Goal: Information Seeking & Learning: Understand process/instructions

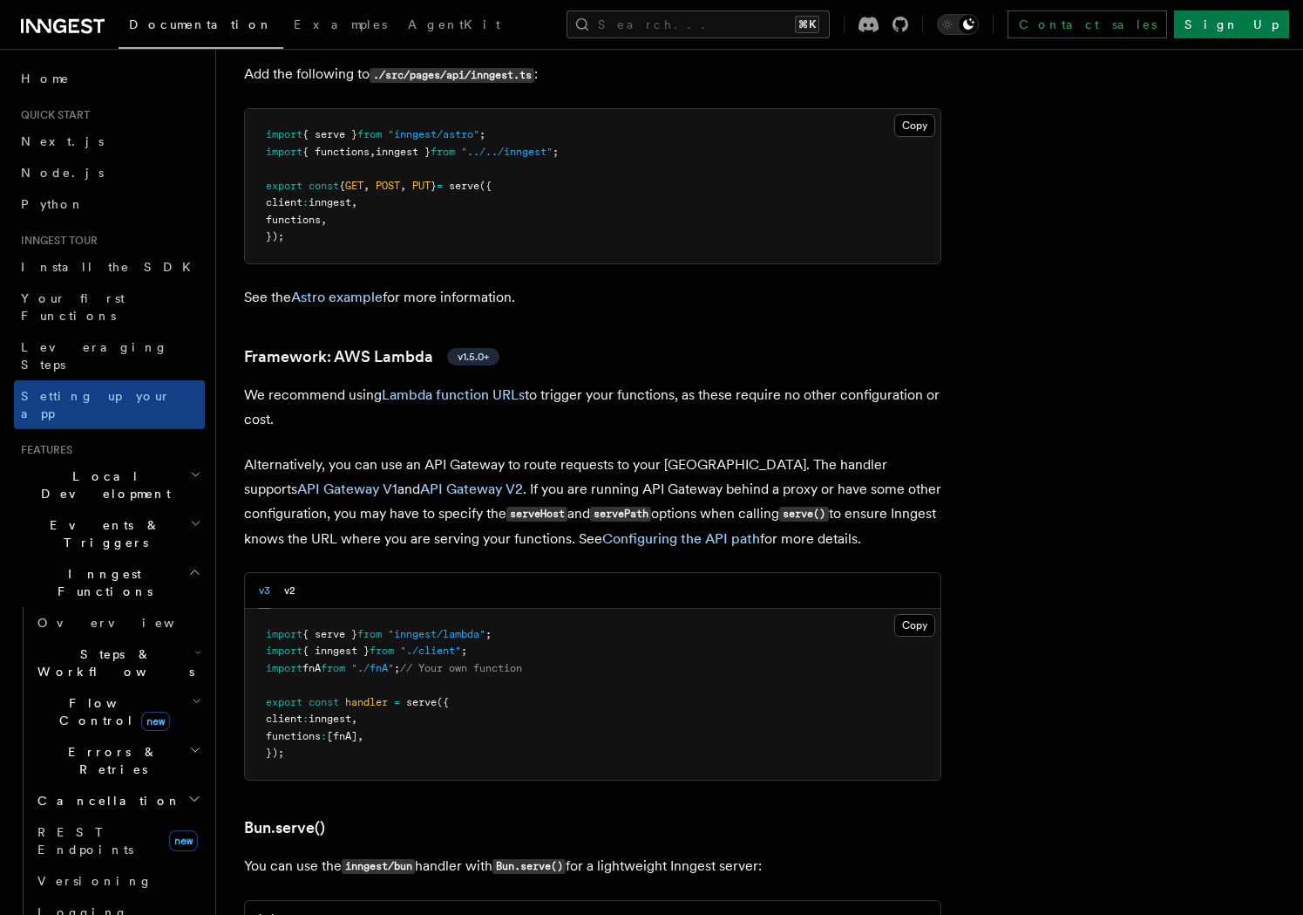
scroll to position [1597, 0]
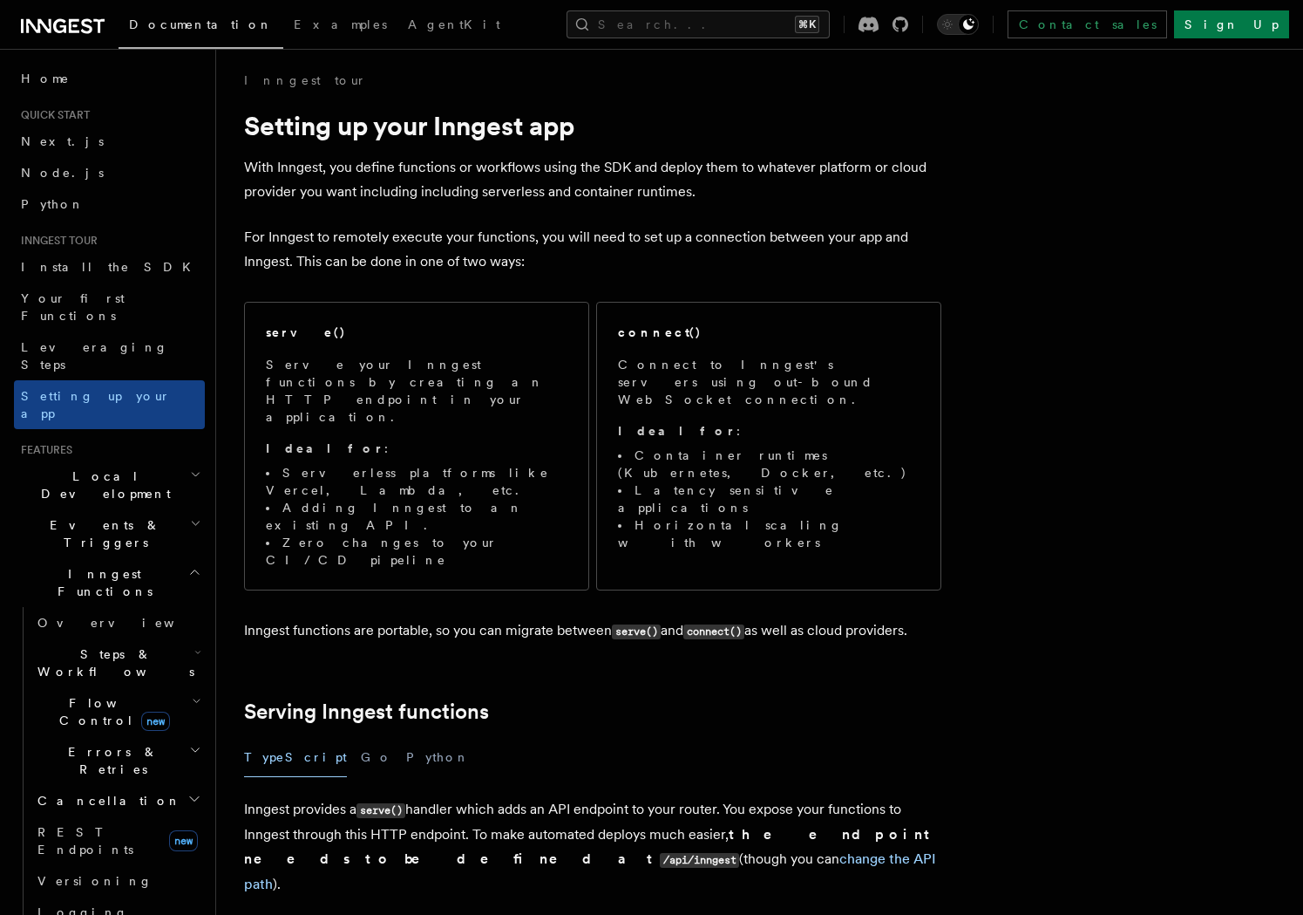
scroll to position [0, 0]
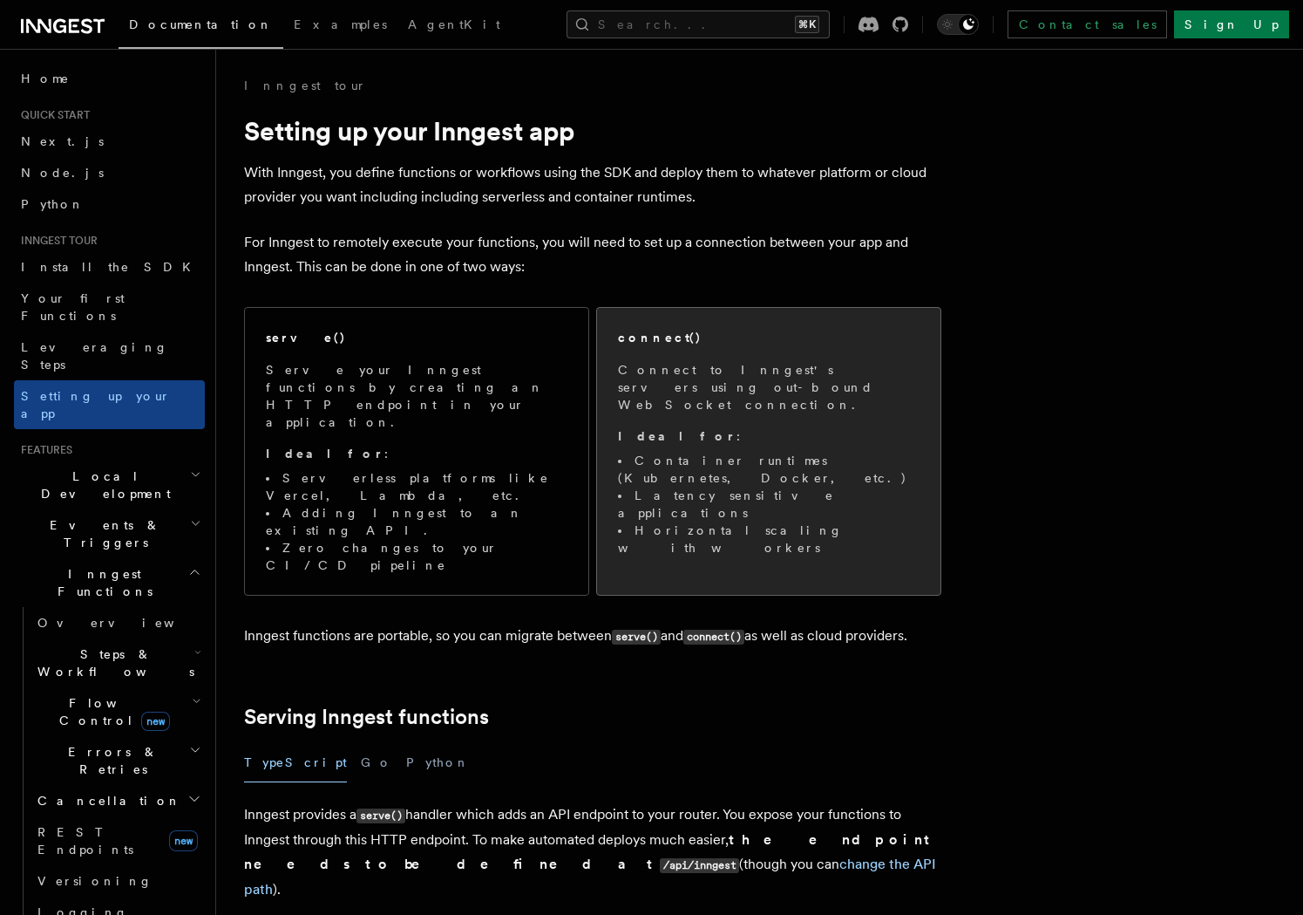
click at [687, 364] on p "Connect to Inngest's servers using out-bound WebSocket connection." at bounding box center [769, 387] width 302 height 52
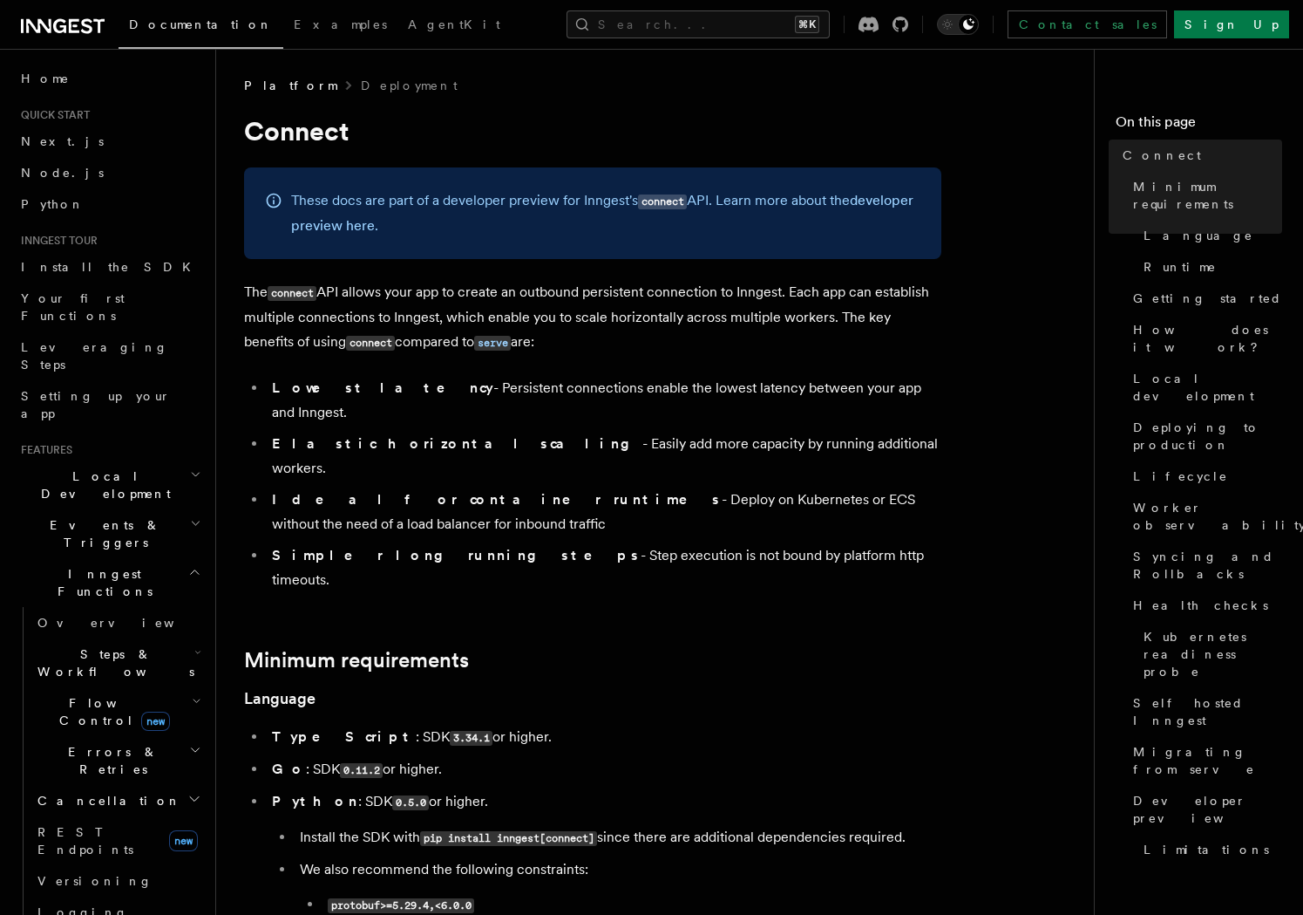
click at [858, 487] on li "Ideal for container runtimes - Deploy on Kubernetes or ECS without the need of …" at bounding box center [604, 511] width 675 height 49
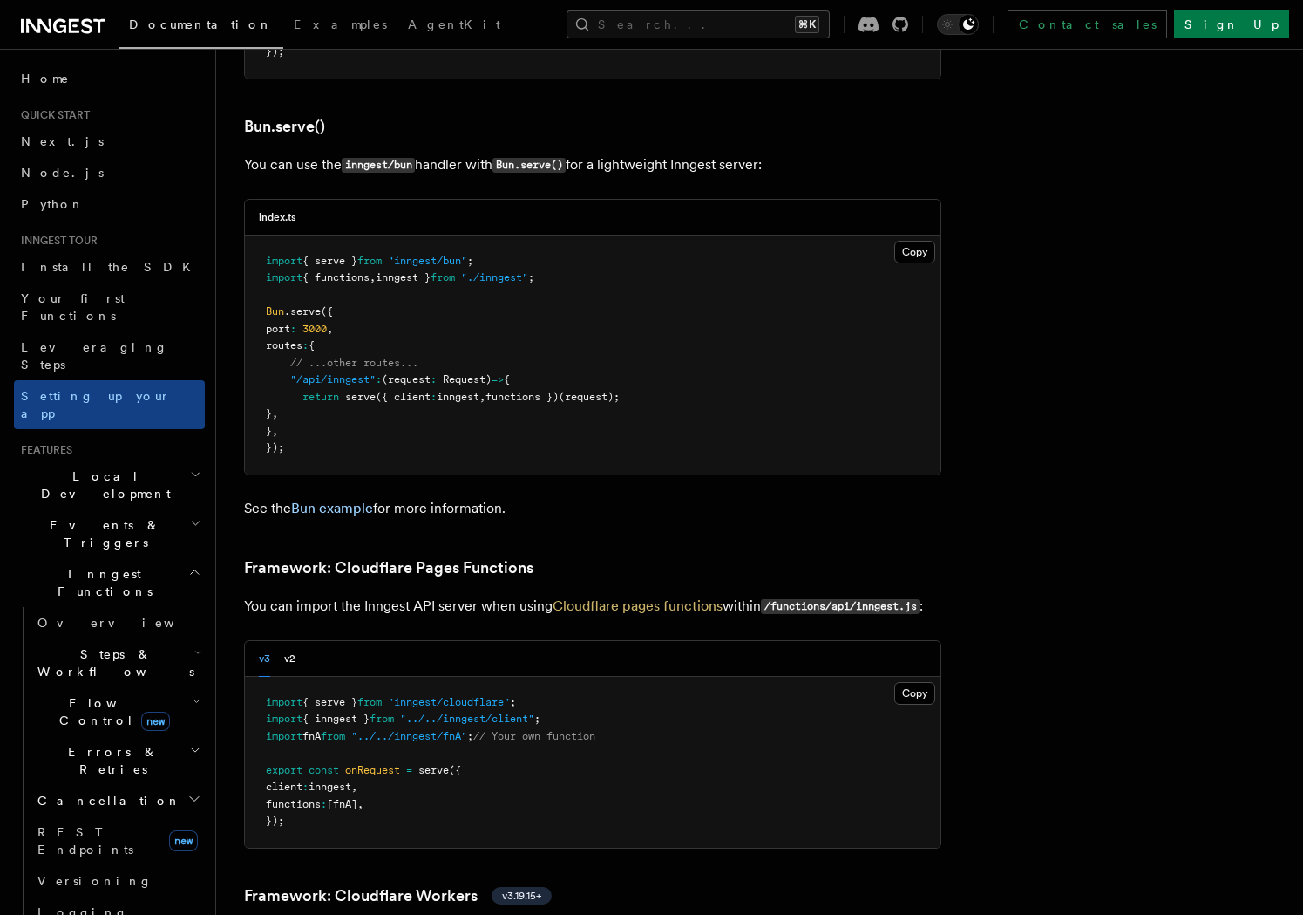
scroll to position [2722, 0]
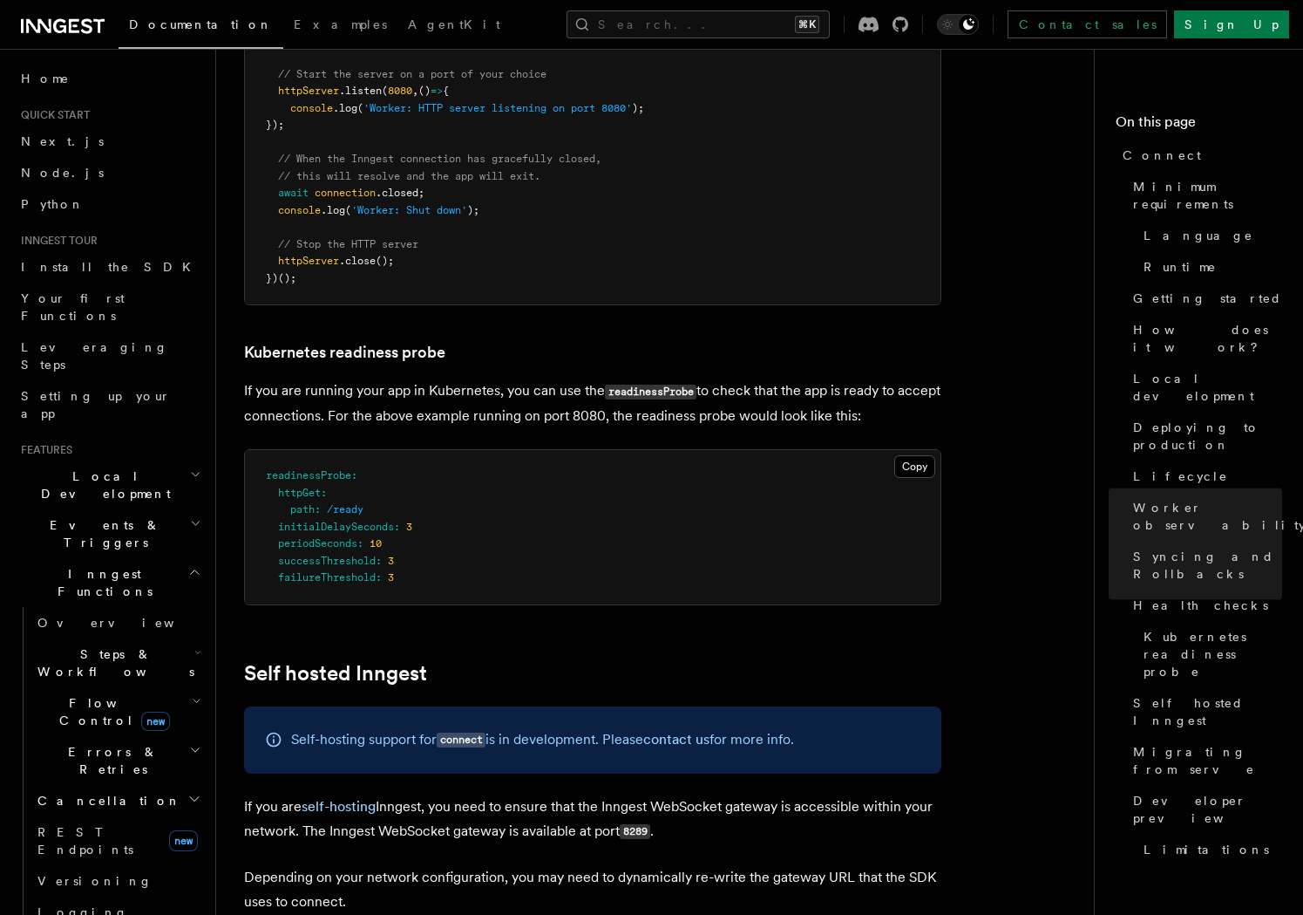
scroll to position [8088, 0]
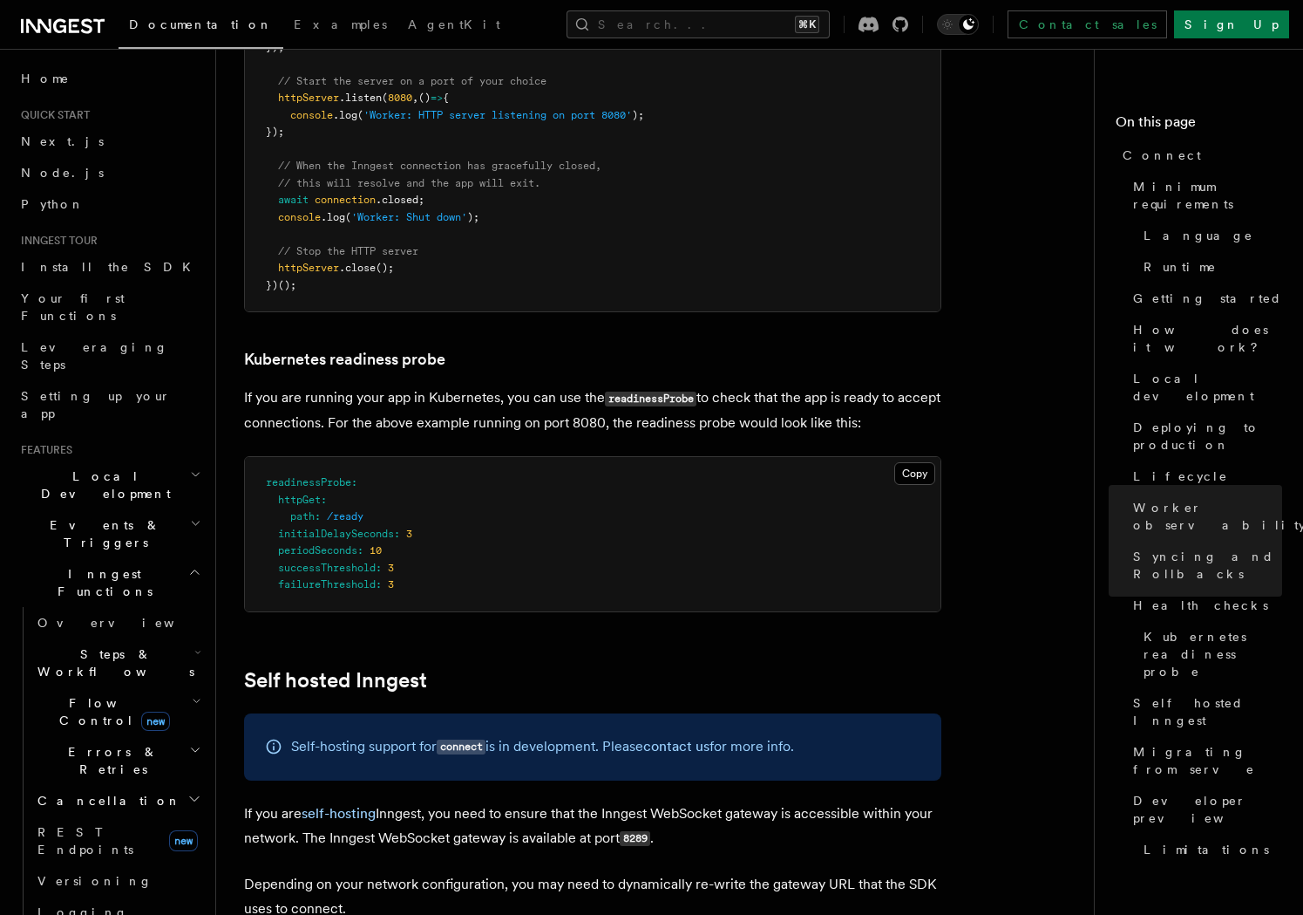
drag, startPoint x: 752, startPoint y: 742, endPoint x: 224, endPoint y: 566, distance: 556.9
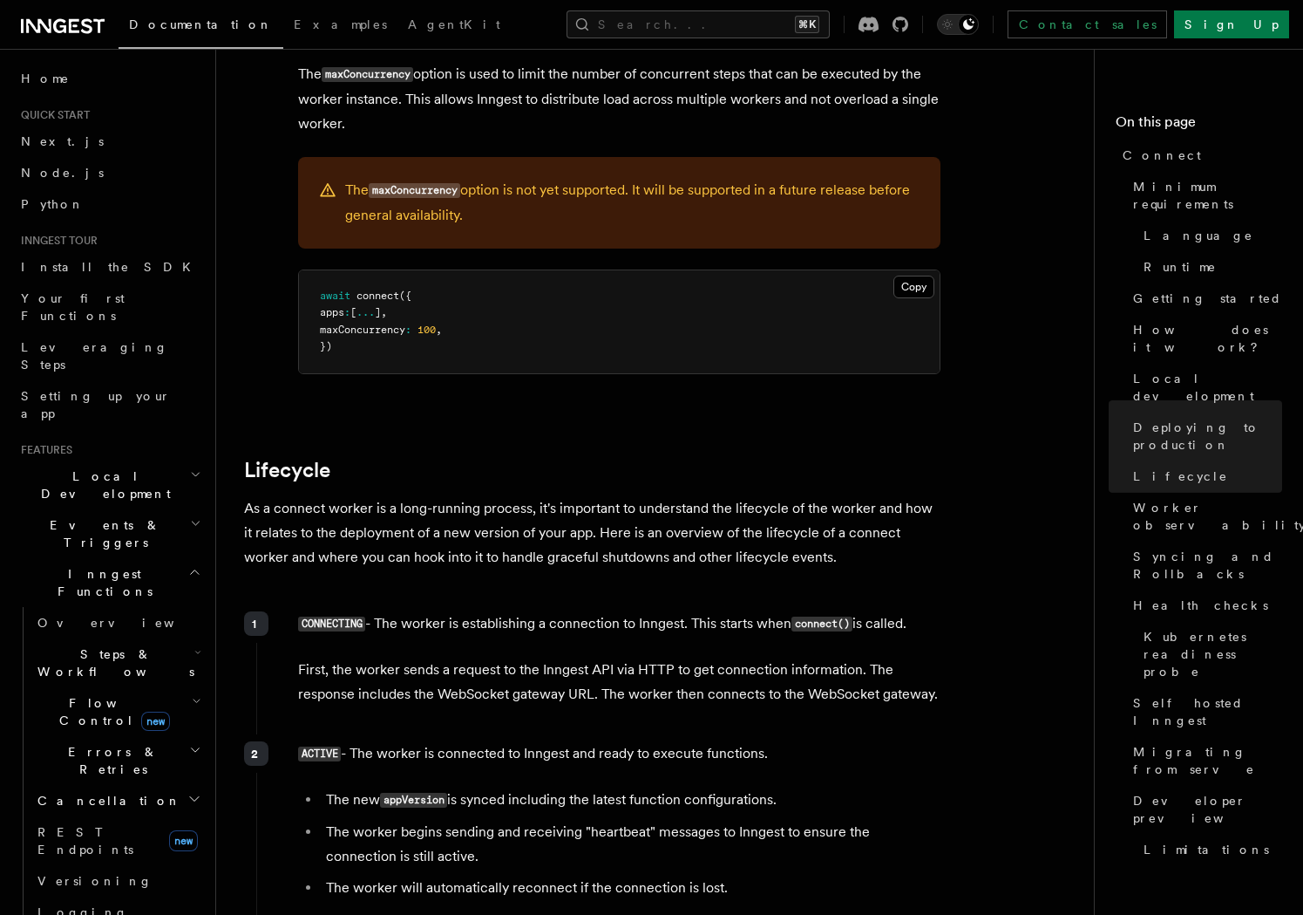
scroll to position [0, 0]
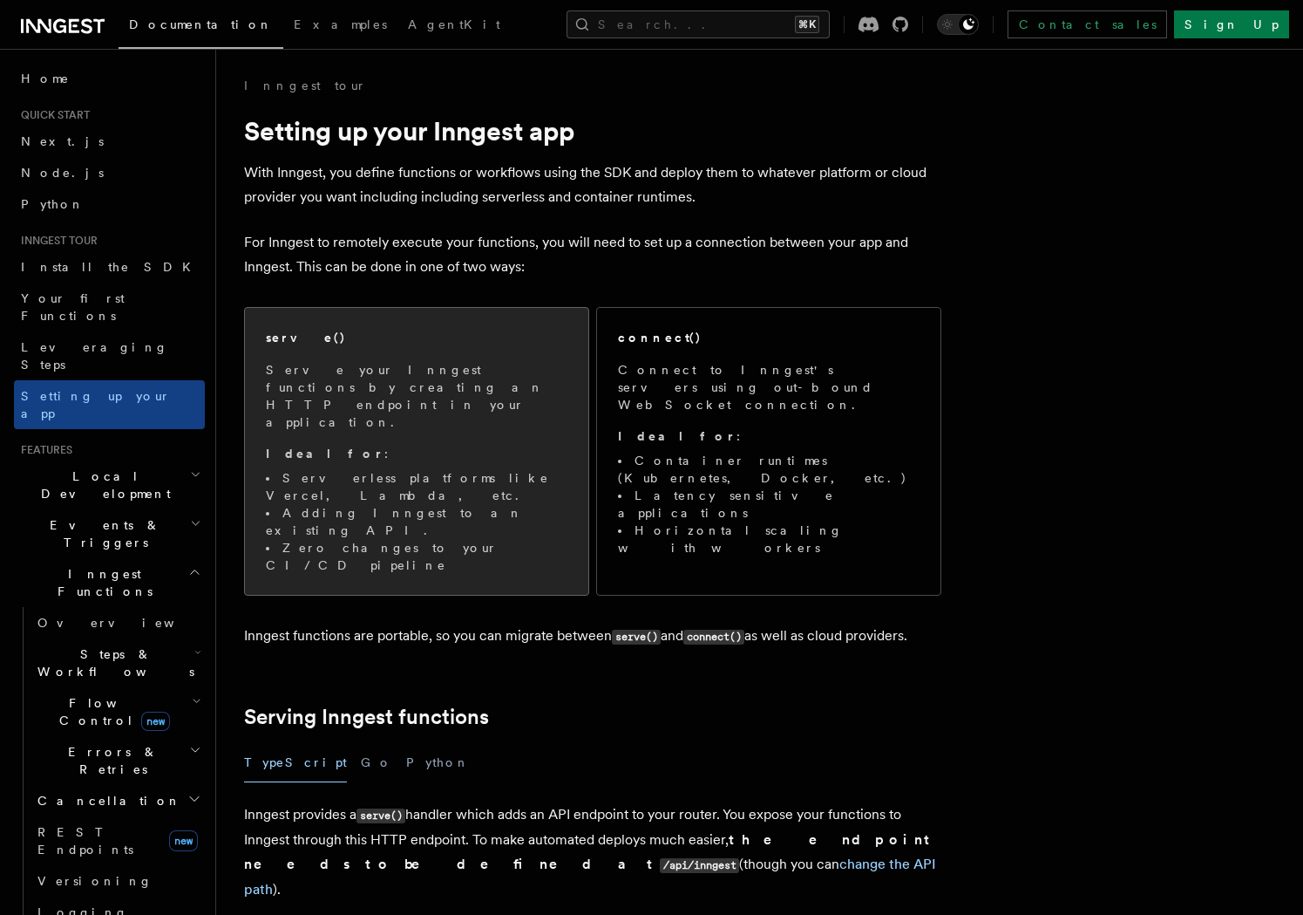
click at [419, 445] on p "Ideal for :" at bounding box center [417, 453] width 302 height 17
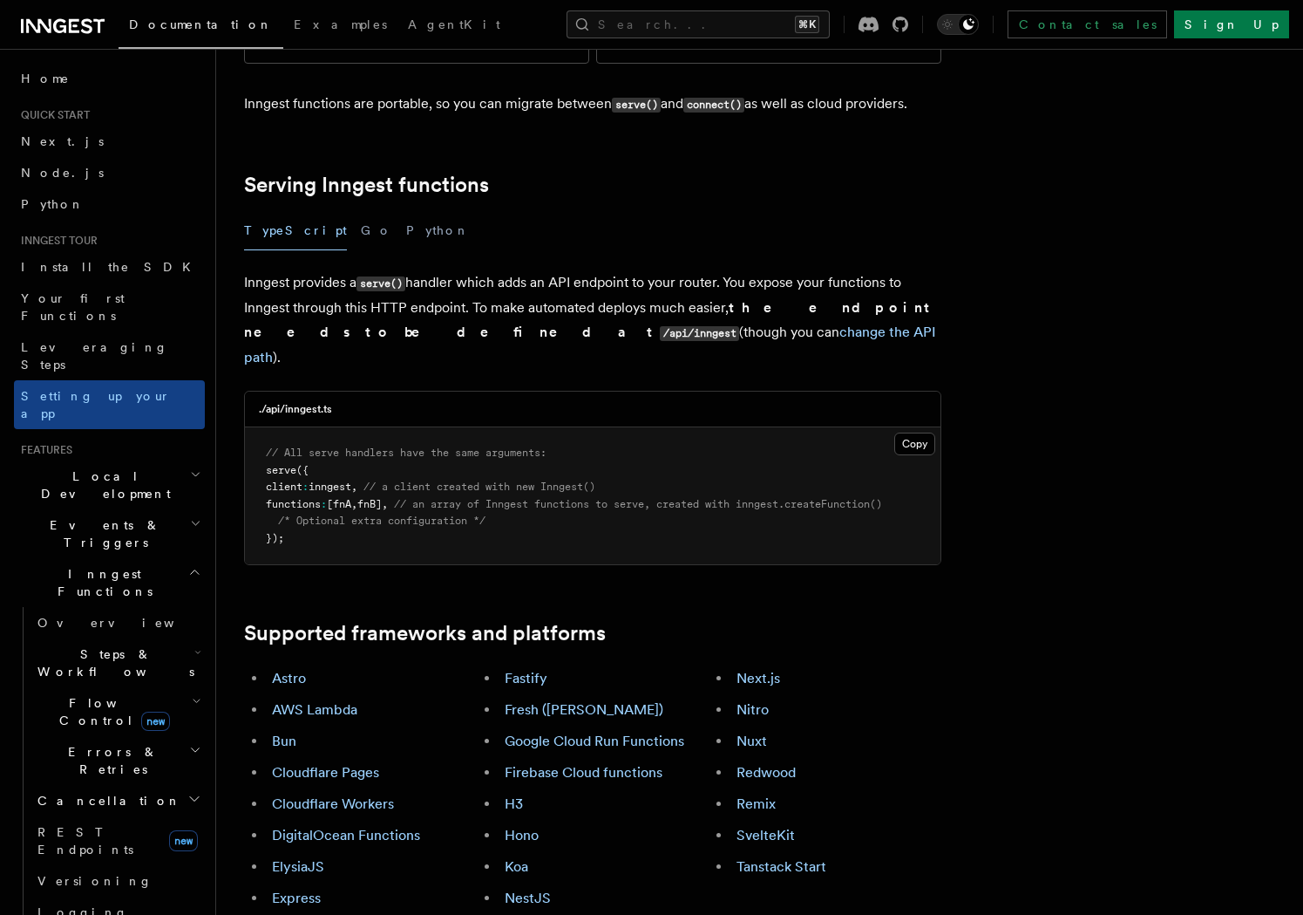
scroll to position [534, 0]
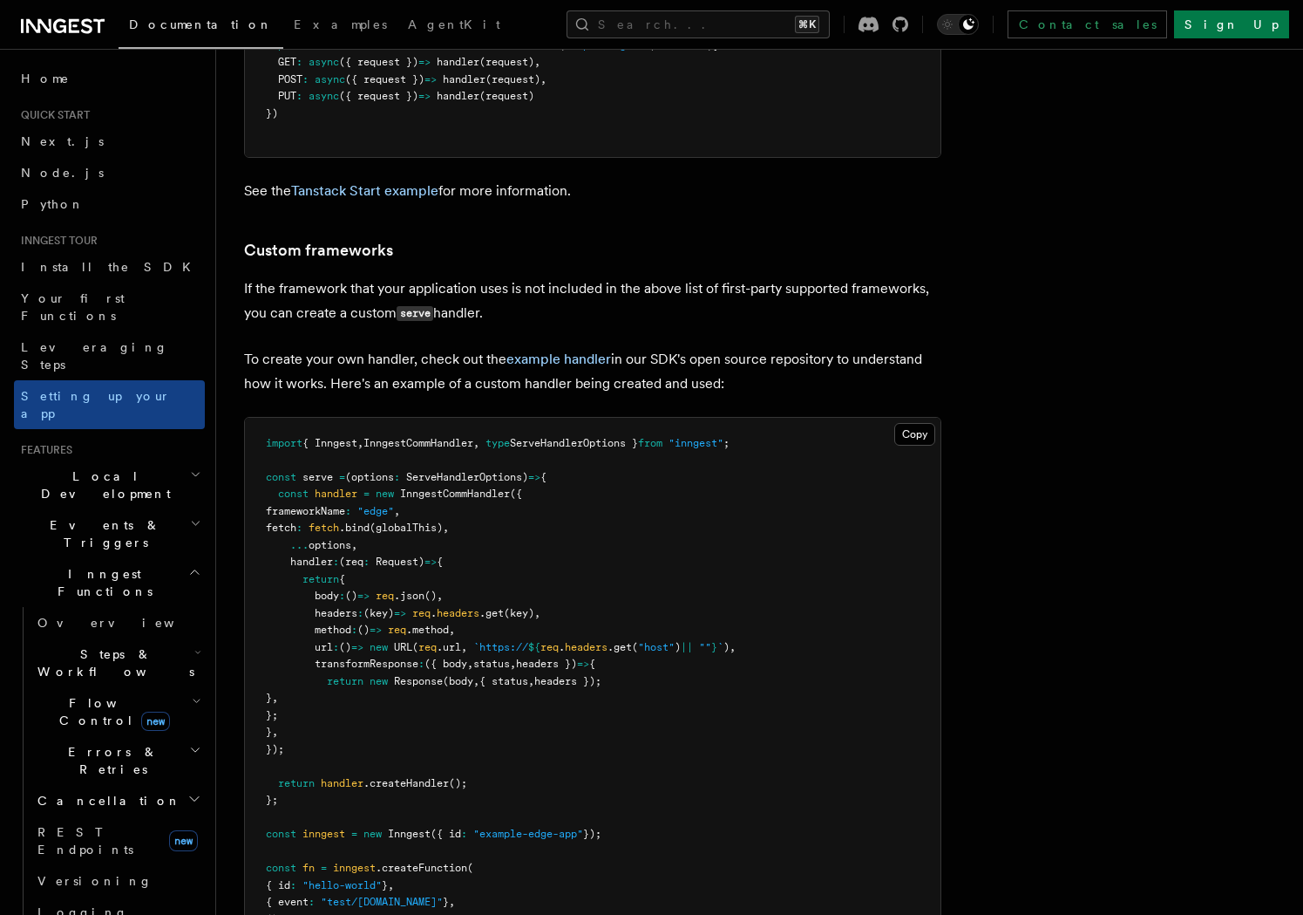
scroll to position [15790, 0]
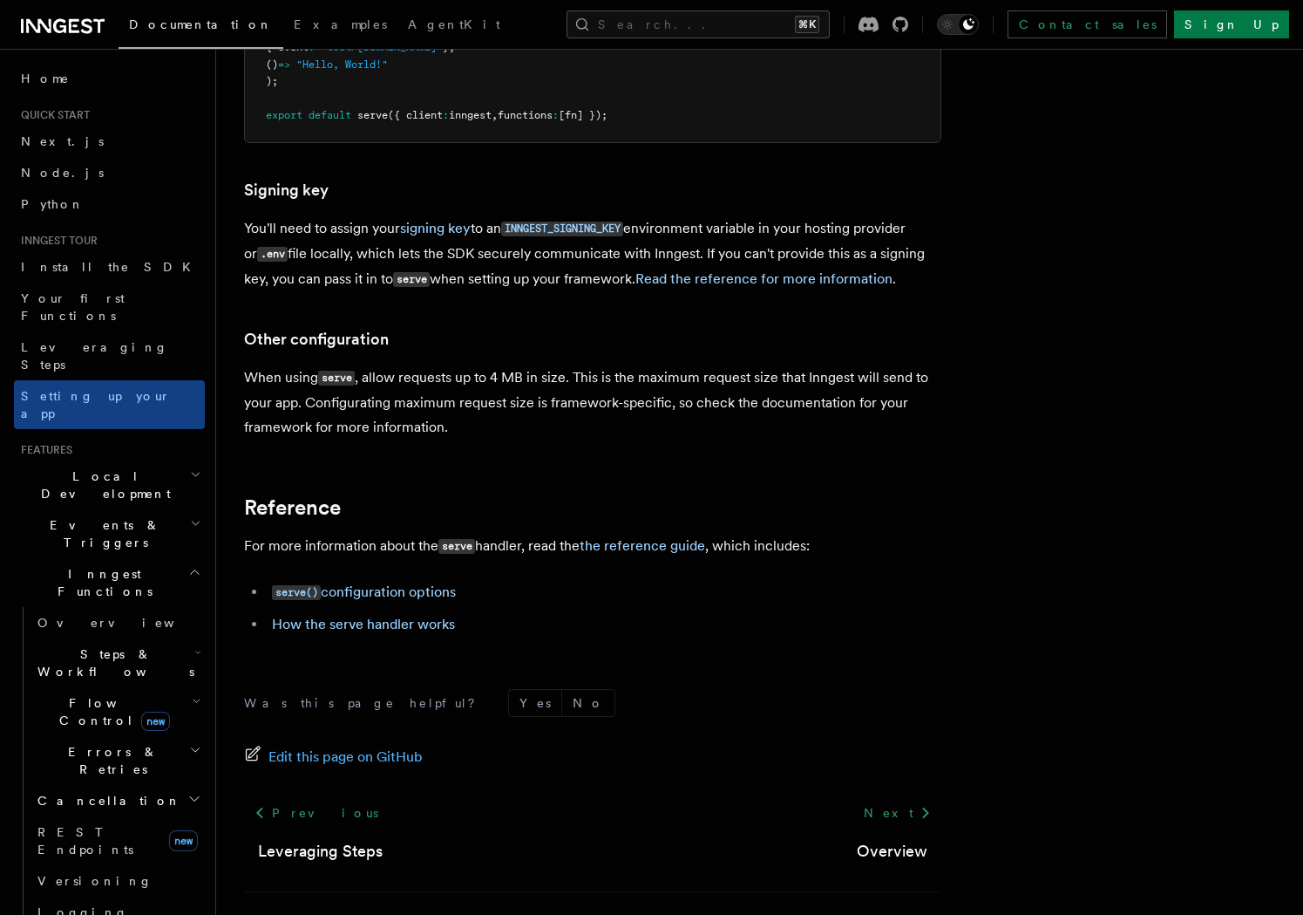
click at [870, 495] on h2 "Reference" at bounding box center [593, 507] width 698 height 24
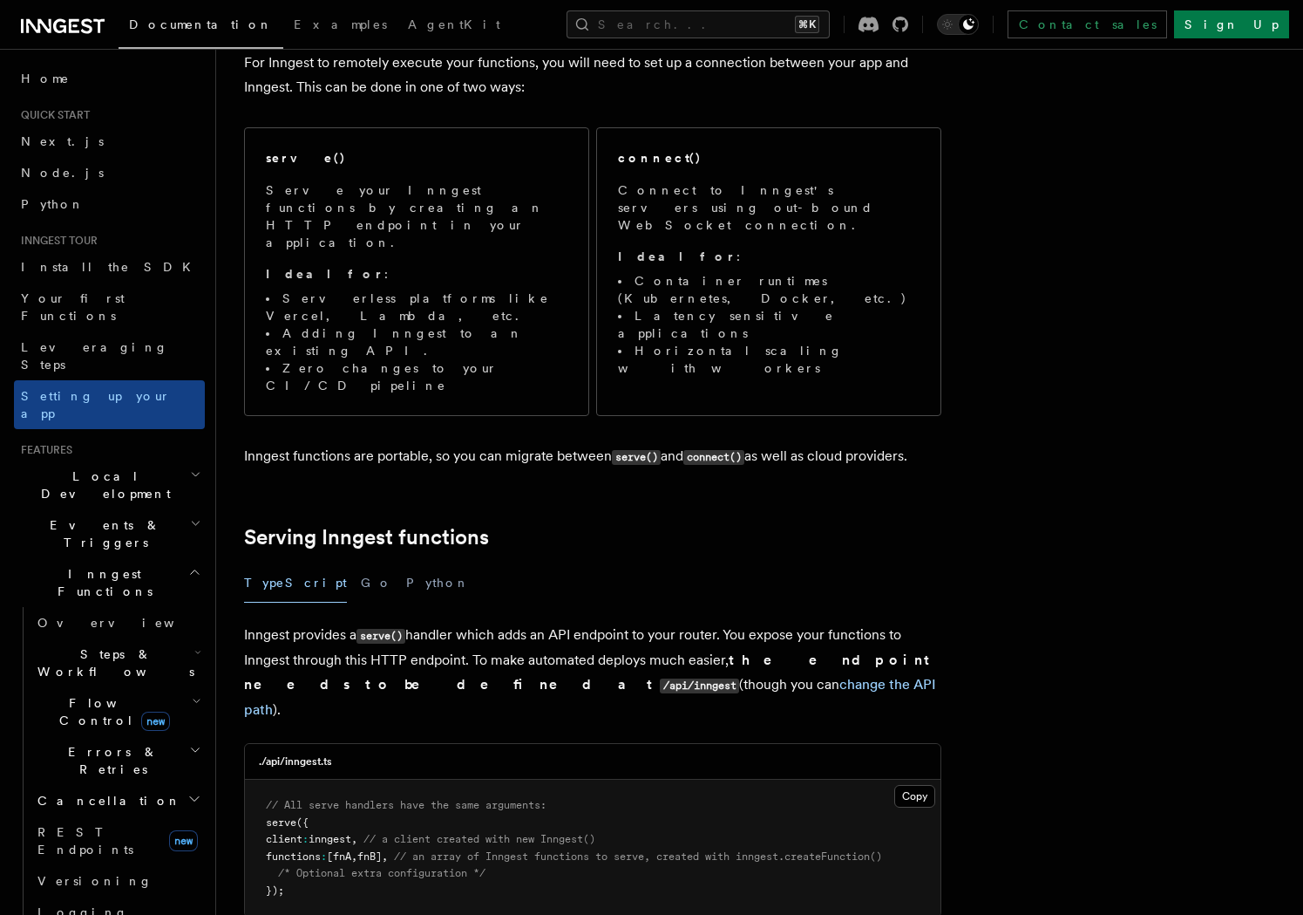
scroll to position [0, 0]
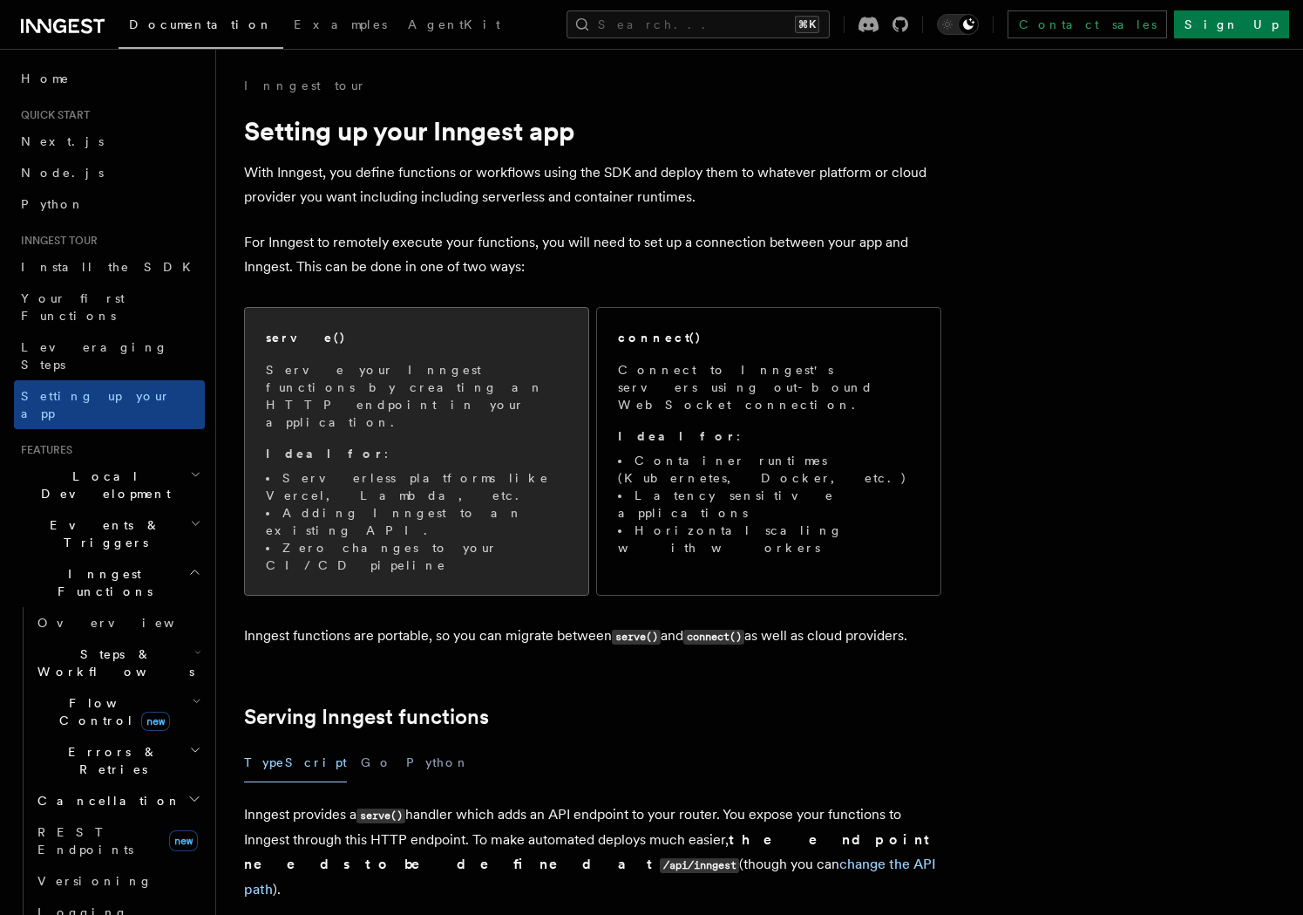
click at [443, 395] on p "Serve your Inngest functions by creating an HTTP endpoint in your application." at bounding box center [417, 396] width 302 height 70
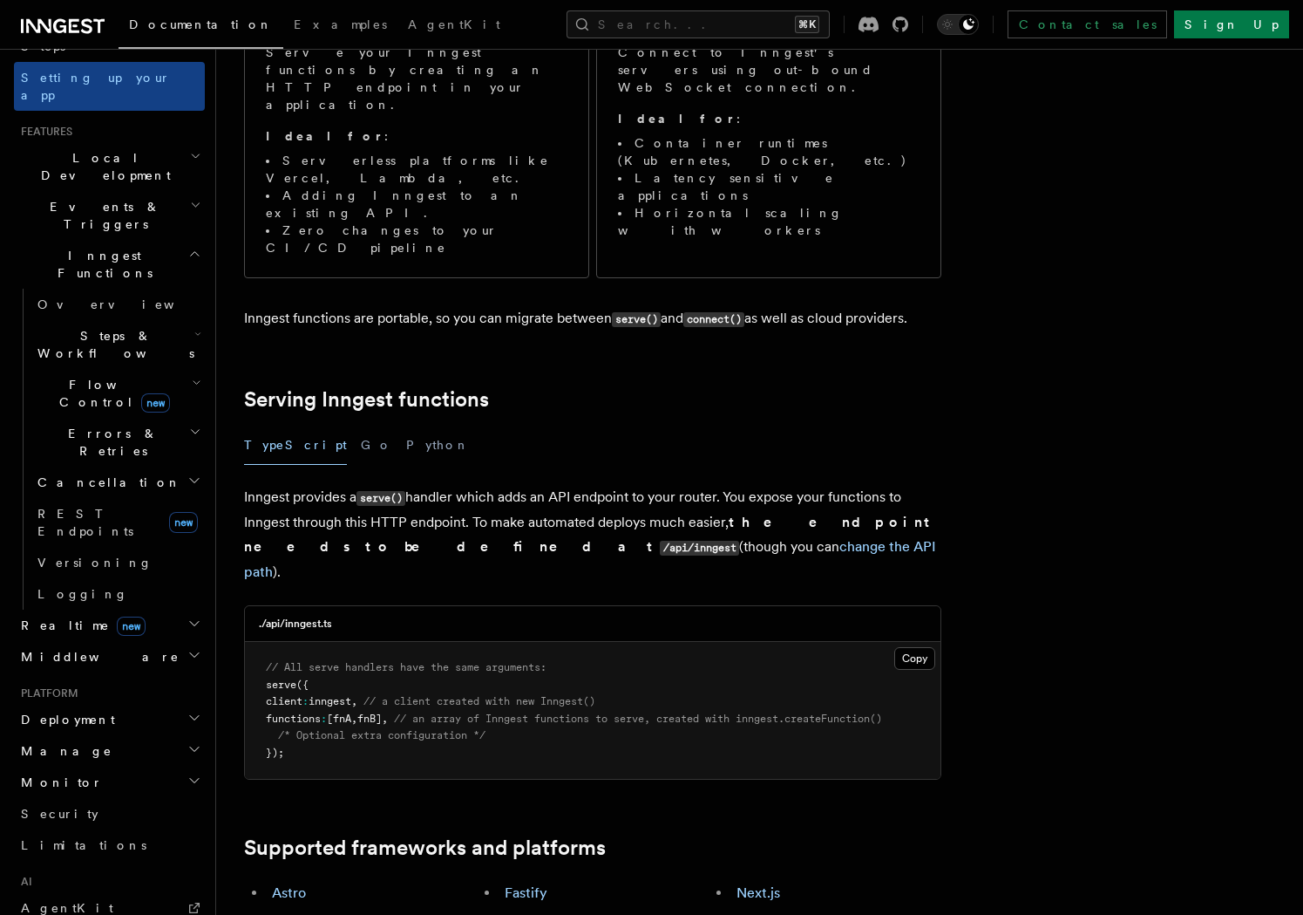
scroll to position [515, 0]
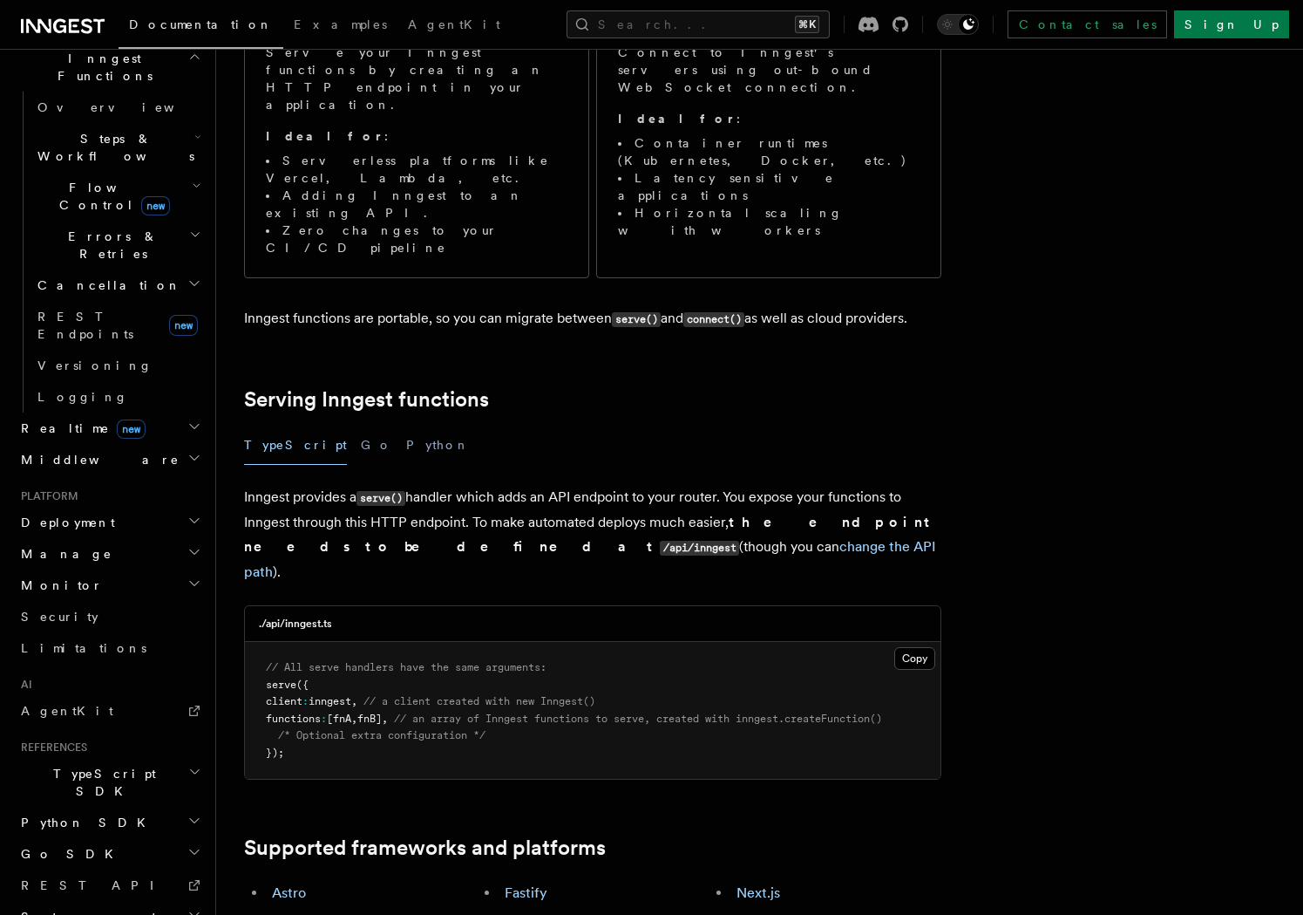
click at [69, 514] on span "Deployment" at bounding box center [64, 522] width 101 height 17
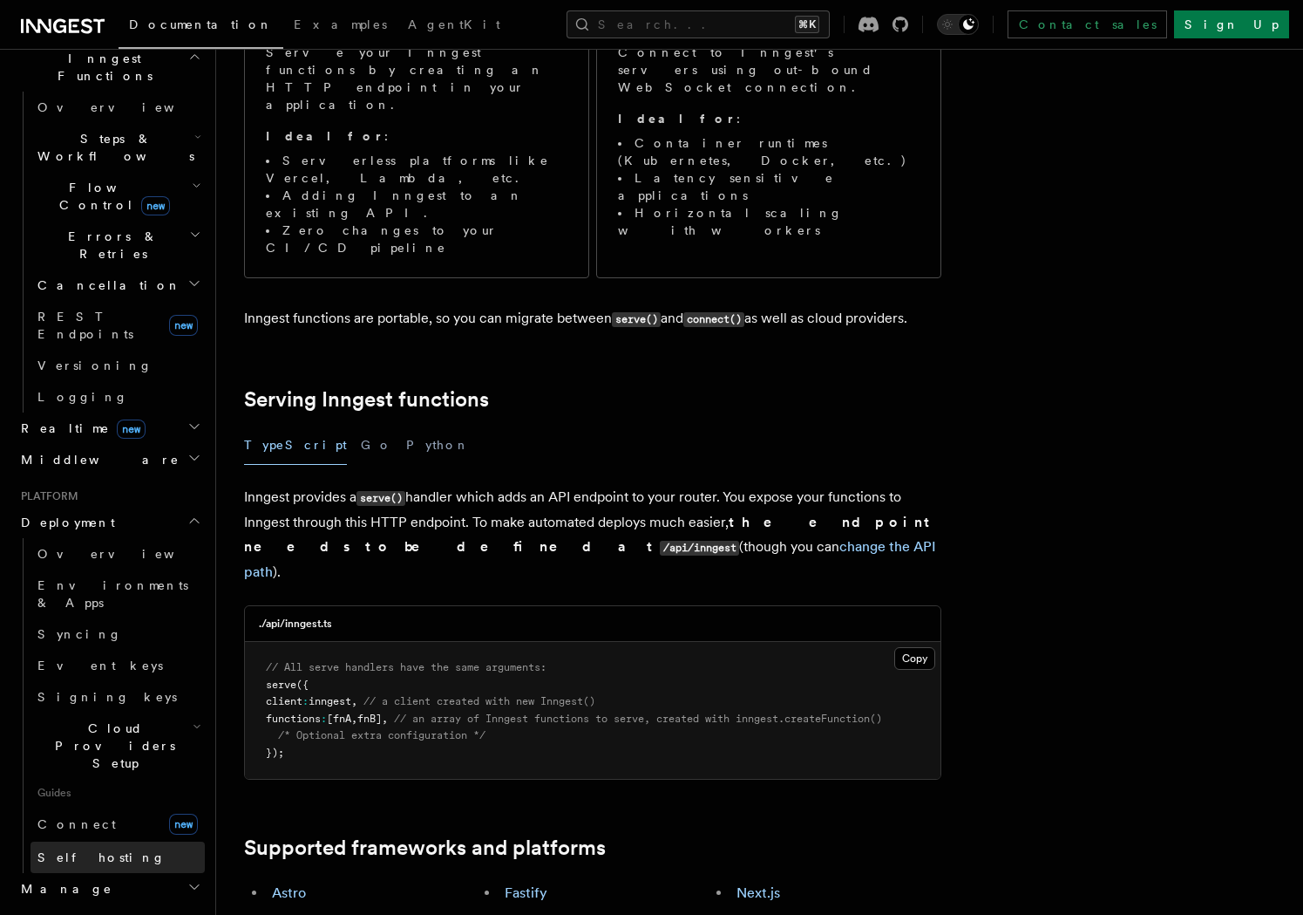
click at [98, 850] on span "Self hosting" at bounding box center [101, 857] width 128 height 14
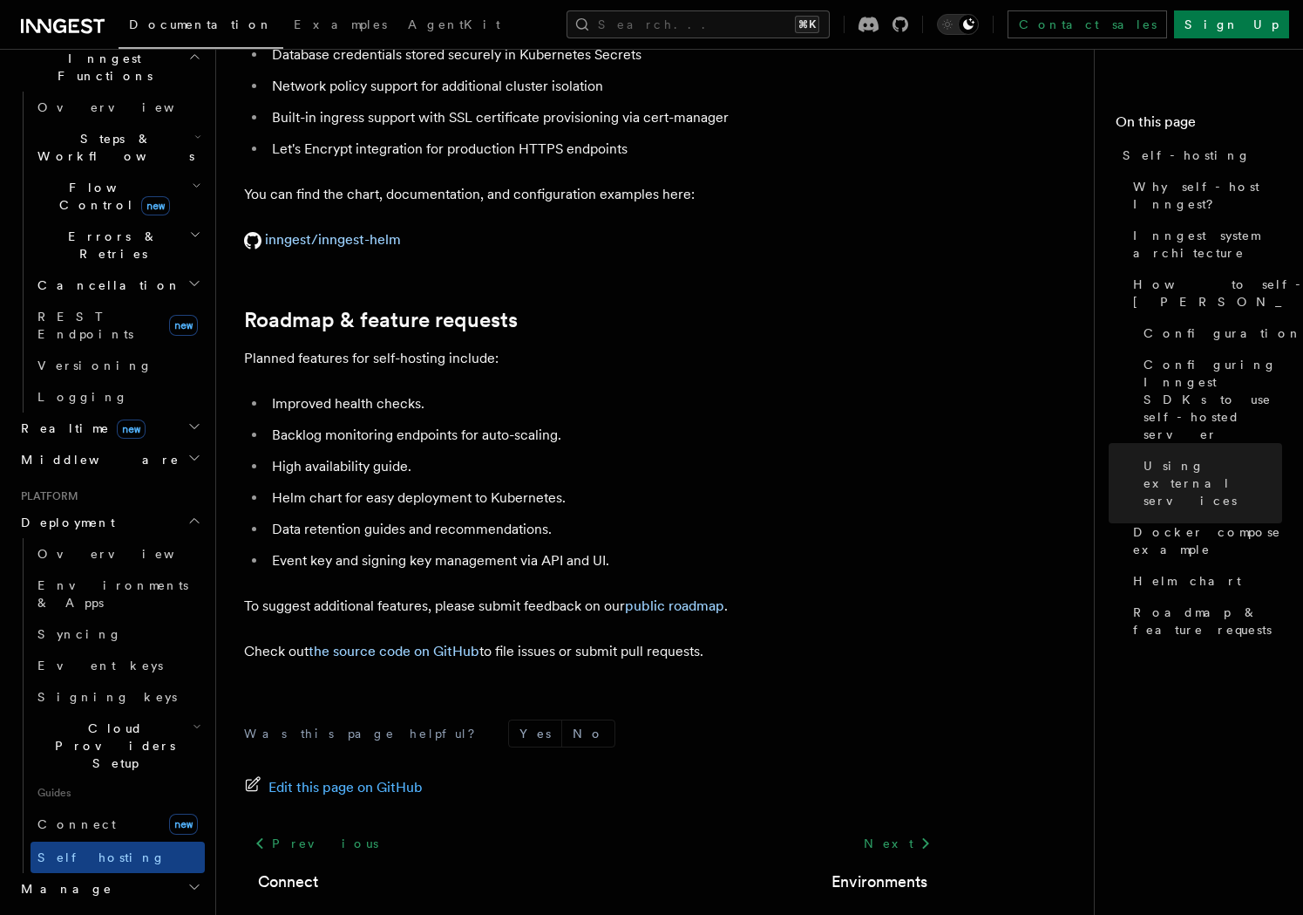
scroll to position [6532, 0]
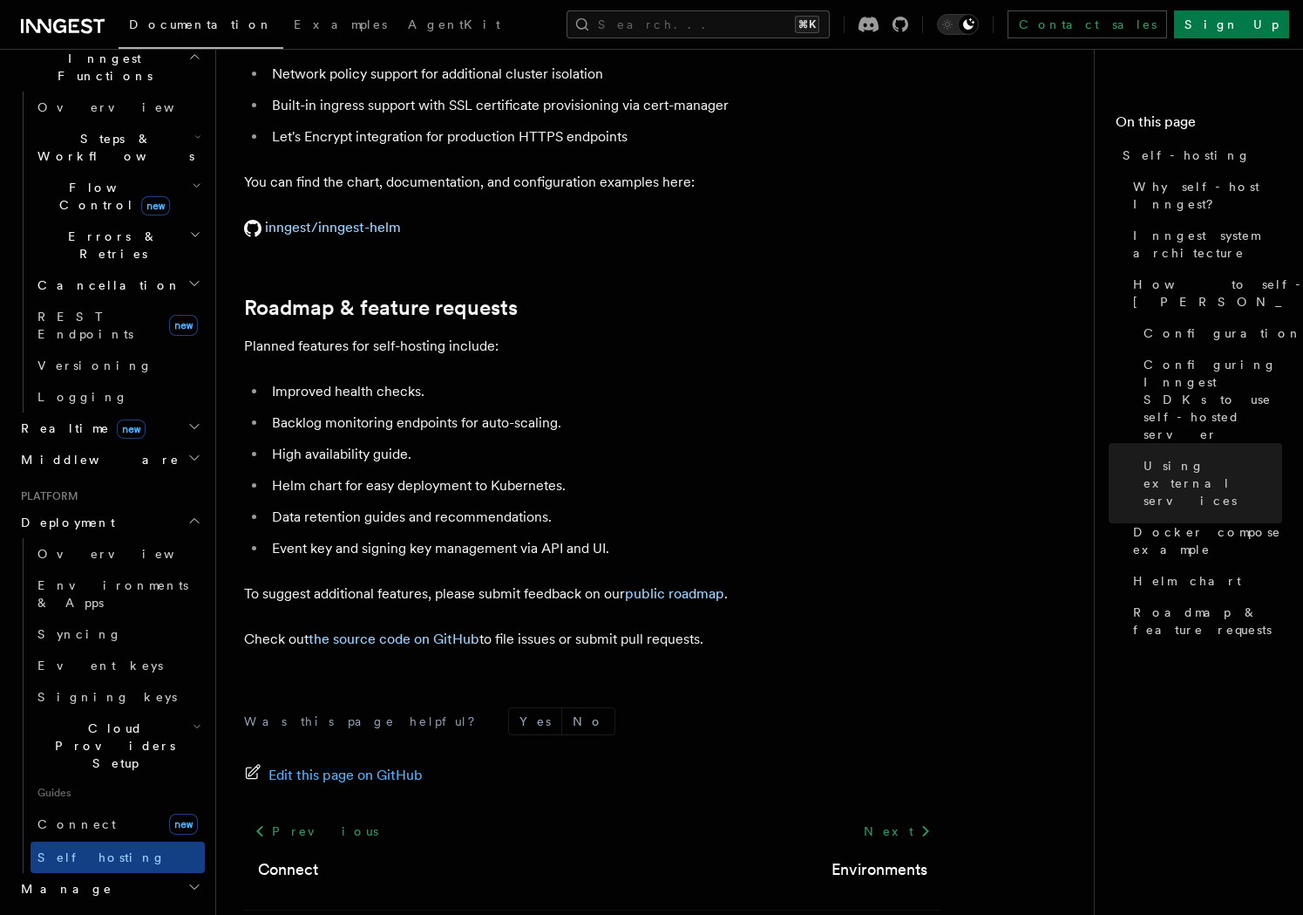
click at [620, 505] on li "Data retention guides and recommendations." at bounding box center [604, 517] width 675 height 24
click at [645, 505] on li "Data retention guides and recommendations." at bounding box center [604, 517] width 675 height 24
